Goal: Ask a question

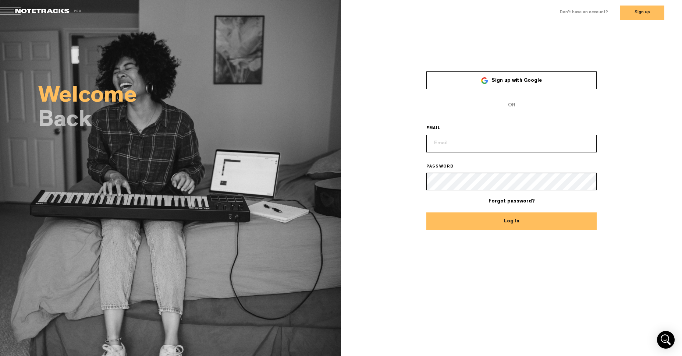
click at [461, 145] on input "email" at bounding box center [512, 144] width 171 height 18
type input "[EMAIL_ADDRESS][DOMAIN_NAME]"
click at [506, 225] on button "Log In" at bounding box center [512, 221] width 171 height 18
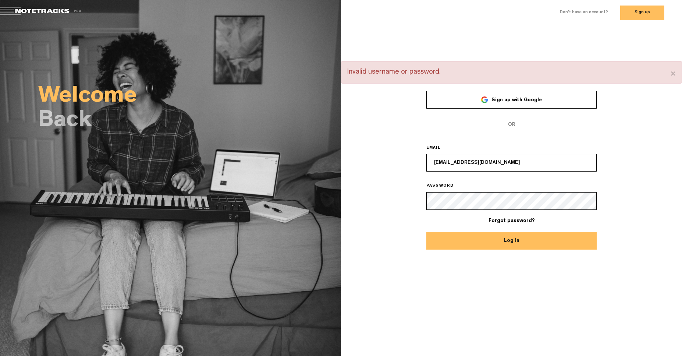
click at [529, 104] on link "Sign up with Google" at bounding box center [512, 100] width 171 height 18
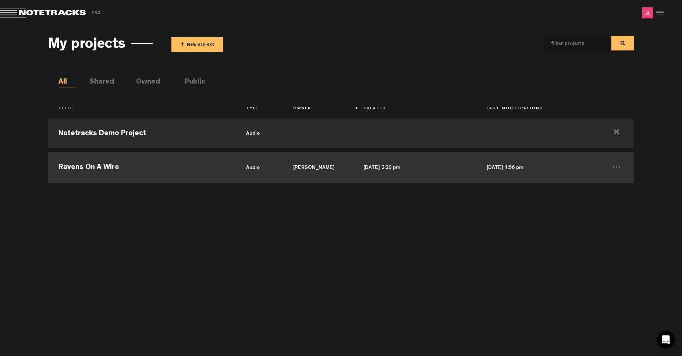
click at [100, 167] on td "Ravens On A Wire" at bounding box center [142, 166] width 188 height 33
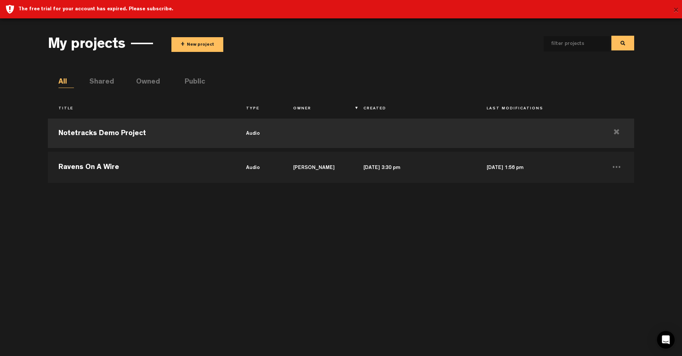
click at [676, 8] on button "×" at bounding box center [677, 10] width 6 height 15
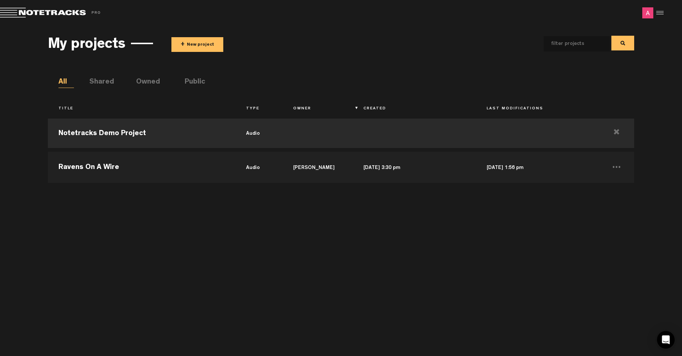
click at [11, 14] on span at bounding box center [51, 13] width 103 height 10
click at [663, 12] on div at bounding box center [659, 12] width 11 height 11
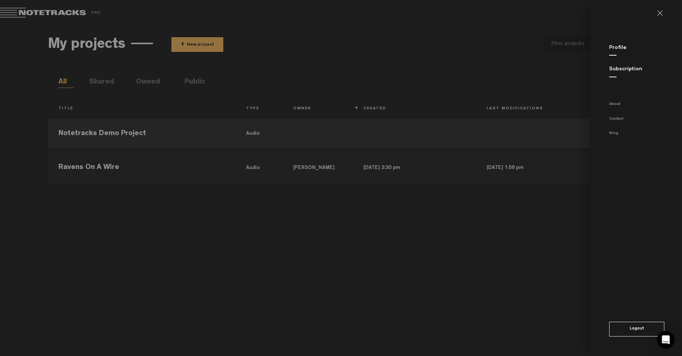
click at [622, 69] on link "Subscription" at bounding box center [626, 70] width 33 height 6
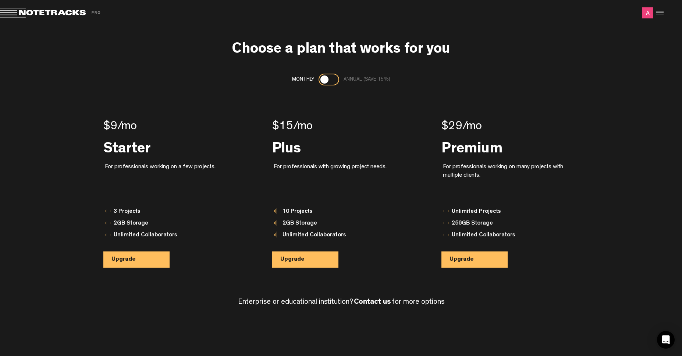
click at [653, 13] on img at bounding box center [648, 12] width 11 height 11
drag, startPoint x: 650, startPoint y: 14, endPoint x: 658, endPoint y: 10, distance: 9.1
click at [651, 14] on img at bounding box center [648, 12] width 11 height 11
click at [660, 10] on div at bounding box center [659, 12] width 11 height 11
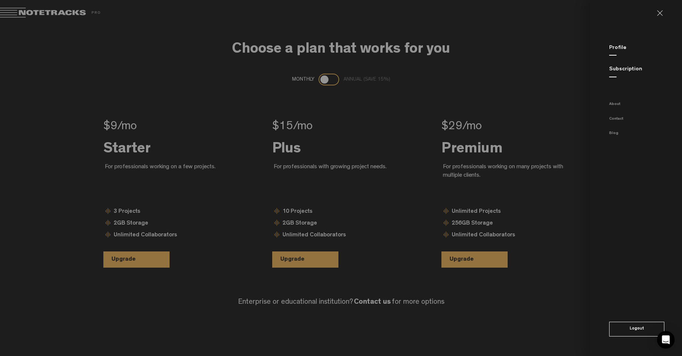
click at [620, 49] on link "Profile" at bounding box center [618, 48] width 17 height 6
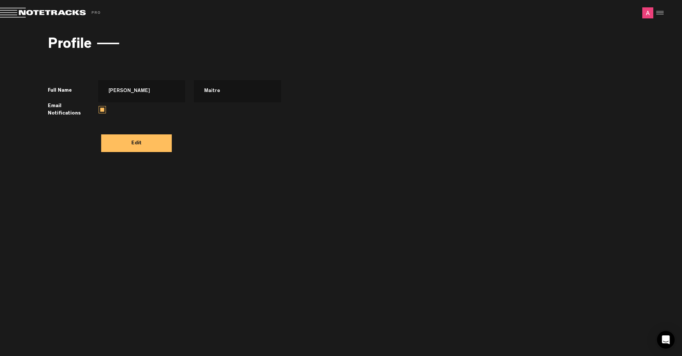
click at [13, 12] on span at bounding box center [51, 13] width 103 height 10
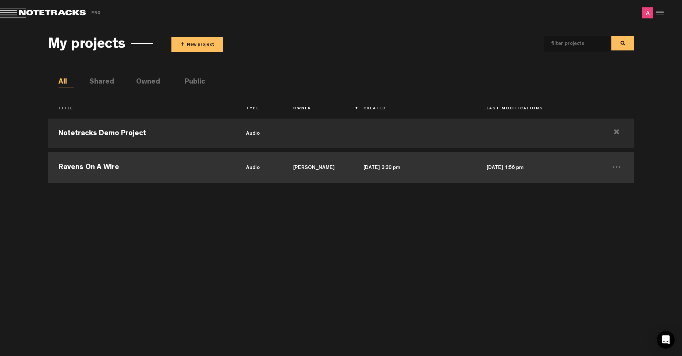
click at [100, 165] on td "Ravens On A Wire" at bounding box center [142, 166] width 188 height 33
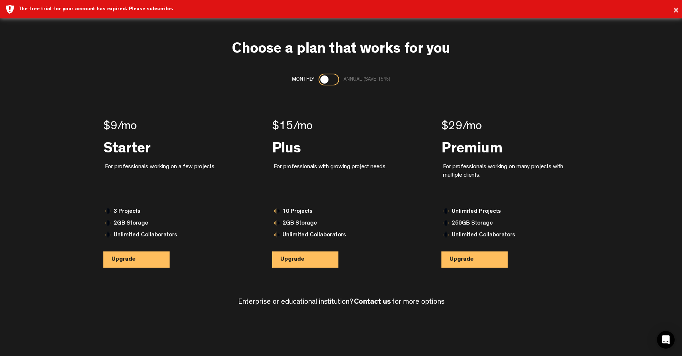
click at [331, 82] on div at bounding box center [329, 80] width 21 height 12
click at [319, 80] on div at bounding box center [329, 80] width 21 height 12
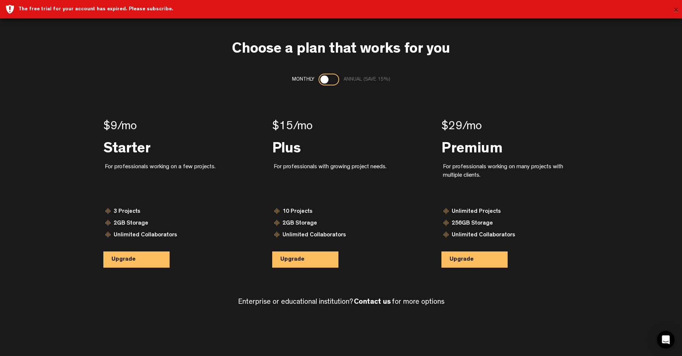
click at [676, 9] on button "×" at bounding box center [677, 10] width 6 height 15
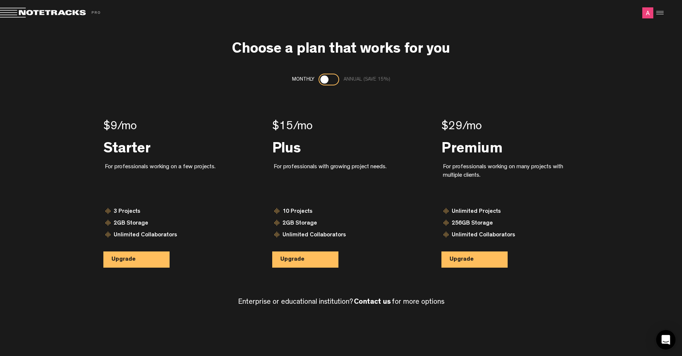
click at [671, 338] on div "Open Intercom Messenger" at bounding box center [667, 340] width 20 height 20
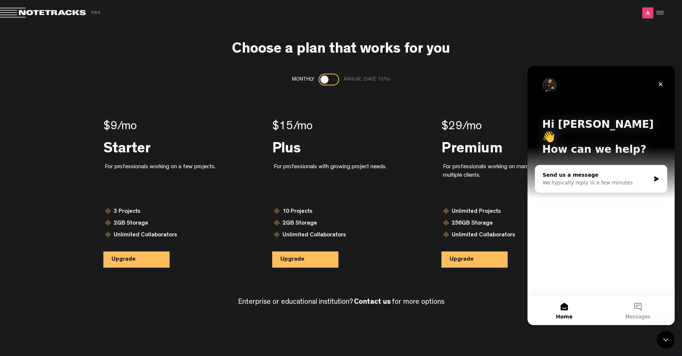
click at [603, 179] on div "We typically reply in a few minutes" at bounding box center [597, 183] width 108 height 8
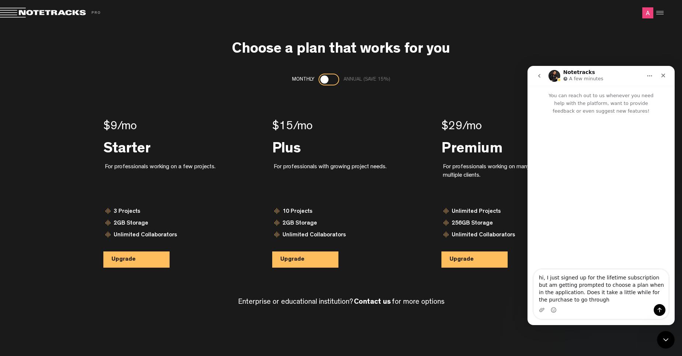
type textarea "hi, I just signed up for the lifetime subscription but am getting prompted to c…"
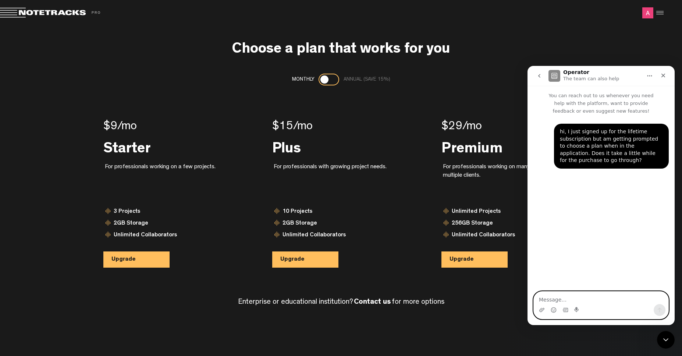
click at [568, 301] on textarea "Message…" at bounding box center [601, 298] width 135 height 13
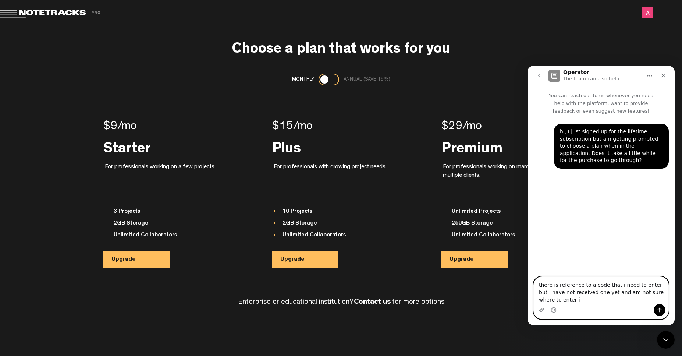
type textarea "there is reference to a code that i need to enter but i have not received one y…"
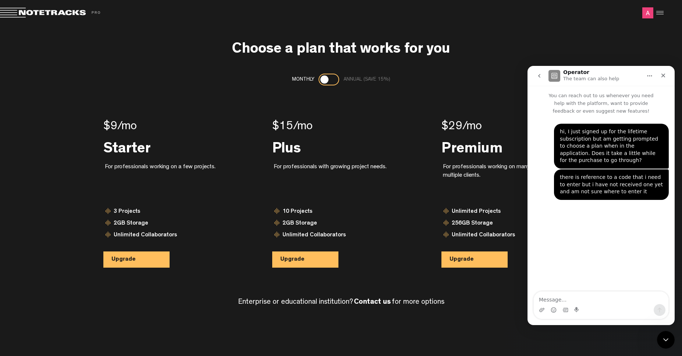
click at [660, 14] on div at bounding box center [659, 12] width 11 height 11
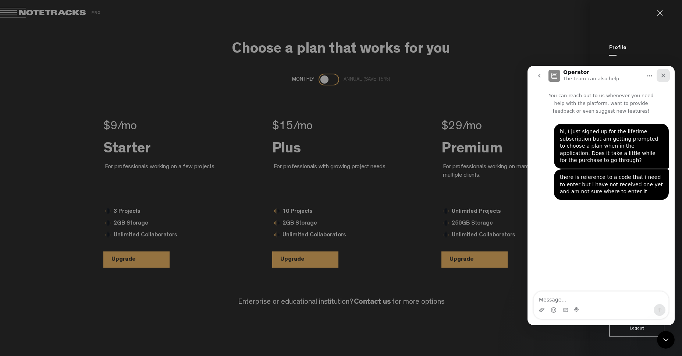
click at [662, 75] on icon "Close" at bounding box center [664, 76] width 6 height 6
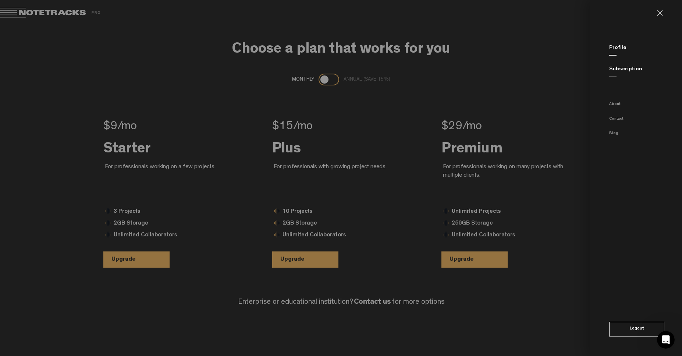
click at [628, 72] on link "Subscription" at bounding box center [626, 70] width 33 height 6
click at [627, 68] on link "Subscription" at bounding box center [626, 70] width 33 height 6
click at [18, 14] on md-backdrop at bounding box center [341, 178] width 682 height 356
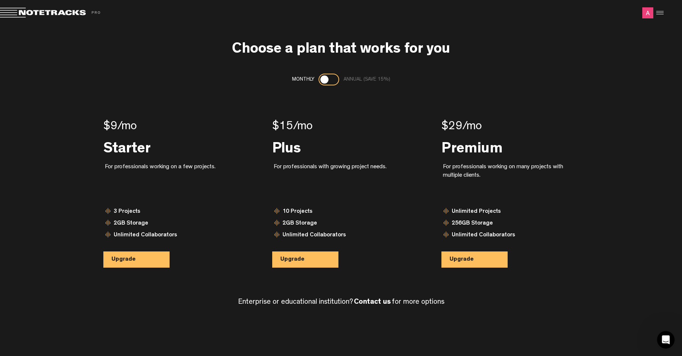
click at [10, 12] on span at bounding box center [51, 13] width 103 height 10
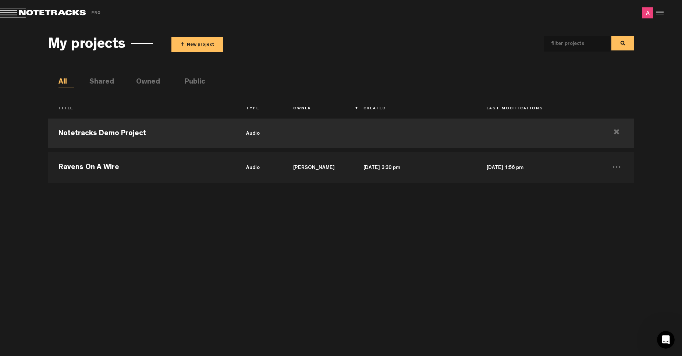
click at [649, 11] on img at bounding box center [648, 12] width 11 height 11
click at [658, 14] on div at bounding box center [659, 12] width 11 height 11
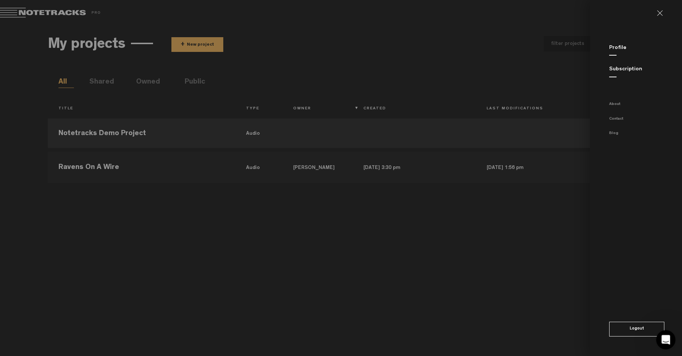
click at [671, 342] on div "Open Intercom Messenger" at bounding box center [665, 338] width 24 height 24
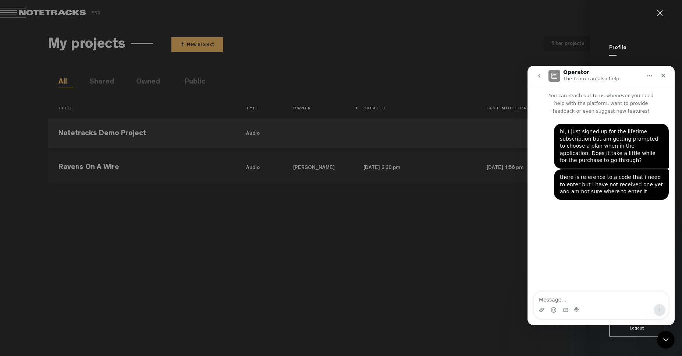
click at [537, 74] on icon "go back" at bounding box center [540, 76] width 6 height 6
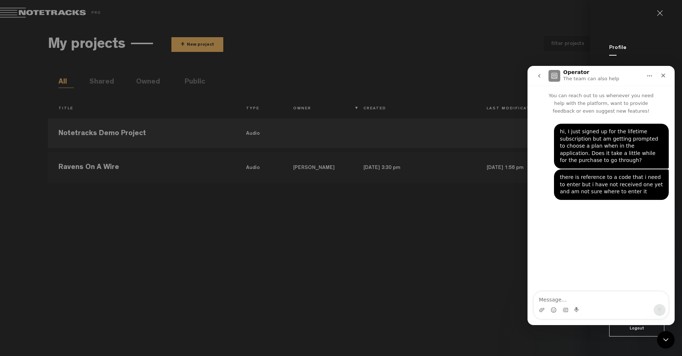
click at [538, 76] on icon "go back" at bounding box center [539, 76] width 2 height 4
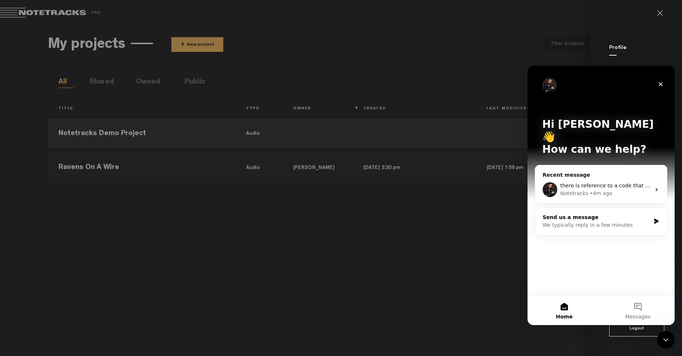
click at [574, 221] on div "We typically reply in a few minutes" at bounding box center [597, 225] width 108 height 8
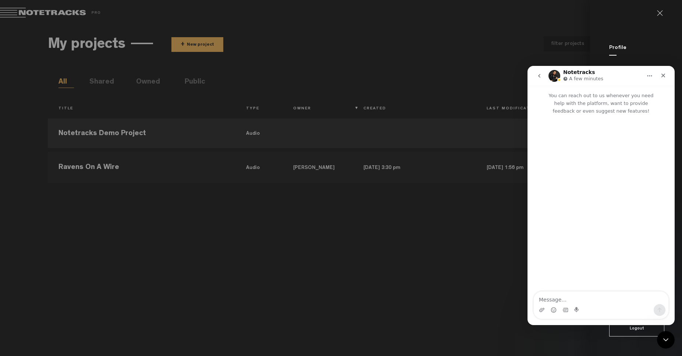
click at [541, 77] on icon "go back" at bounding box center [540, 76] width 6 height 6
